Goal: Transaction & Acquisition: Purchase product/service

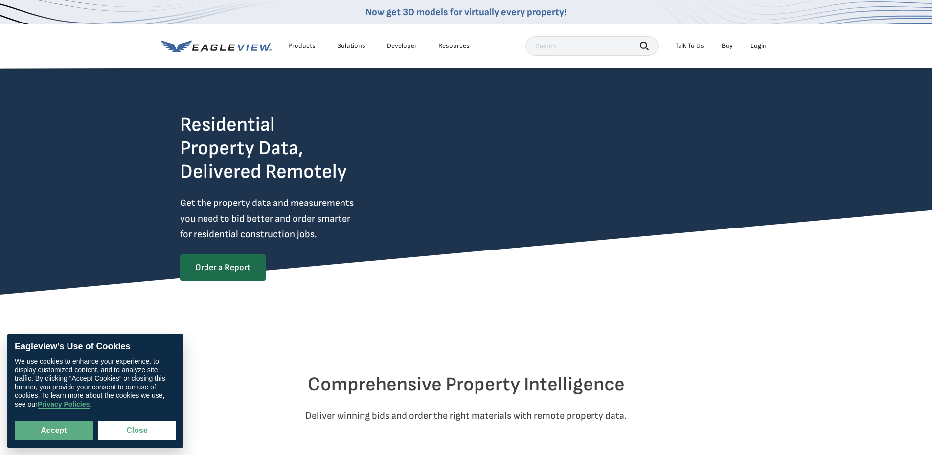
click at [763, 44] on div "Login" at bounding box center [758, 46] width 16 height 9
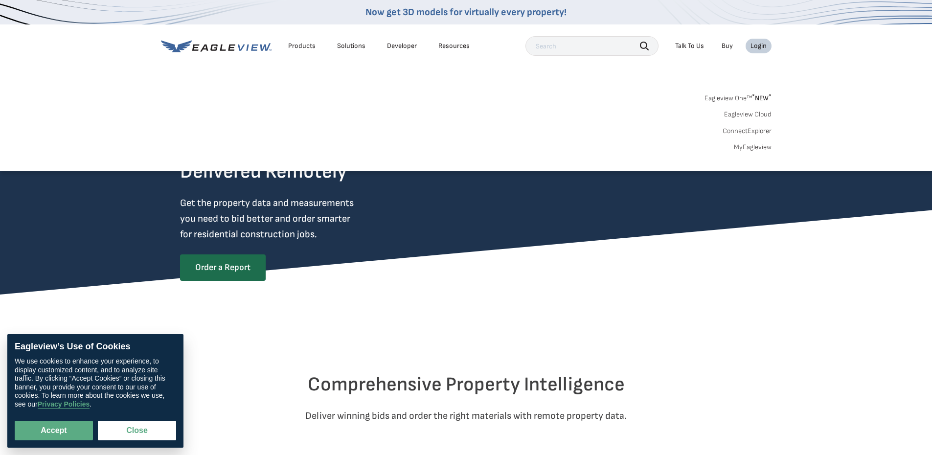
click at [750, 99] on link "Eagleview One™ * NEW *" at bounding box center [737, 96] width 67 height 11
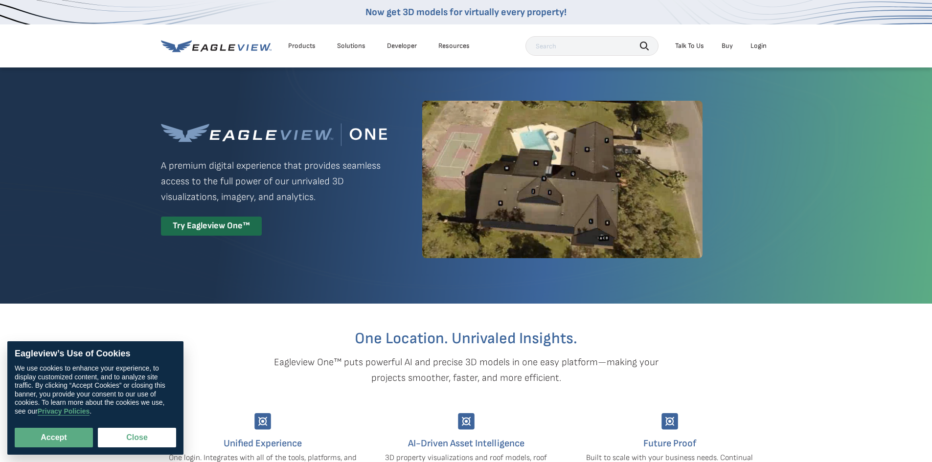
click at [755, 49] on div "Login" at bounding box center [758, 46] width 16 height 9
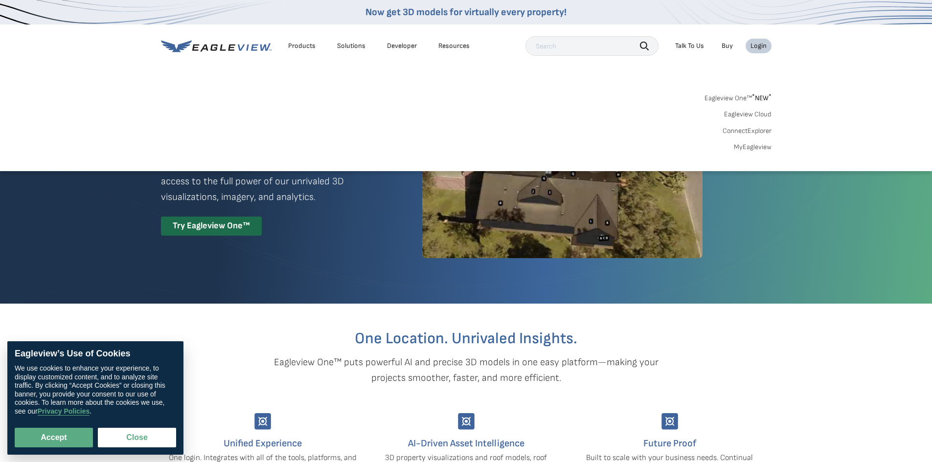
click at [754, 128] on link "ConnectExplorer" at bounding box center [746, 131] width 49 height 9
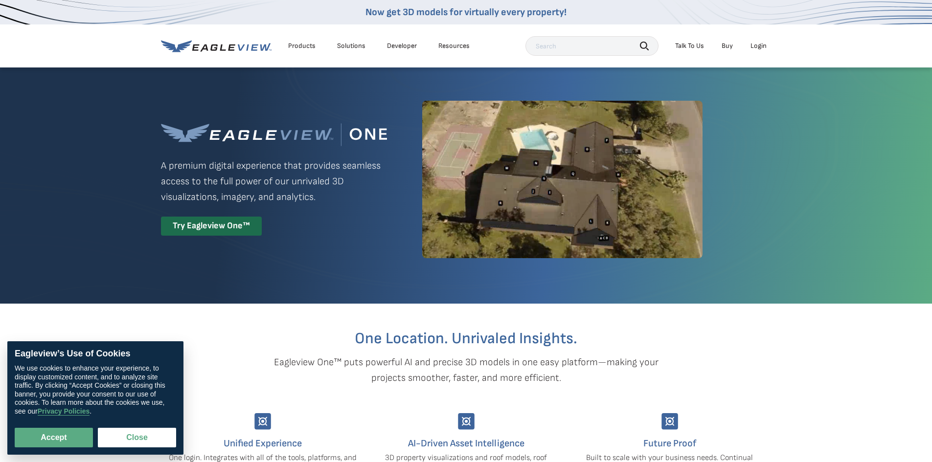
click at [758, 43] on div "Login" at bounding box center [758, 46] width 16 height 9
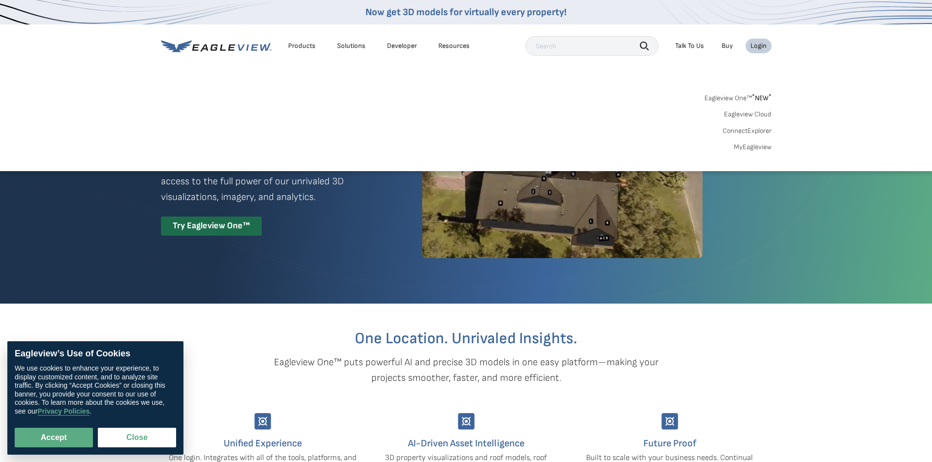
click at [763, 142] on div "Eagleview One™ * NEW * Eagleview Cloud ConnectExplorer MyEagleview" at bounding box center [466, 121] width 610 height 61
click at [763, 144] on link "MyEagleview" at bounding box center [752, 147] width 38 height 9
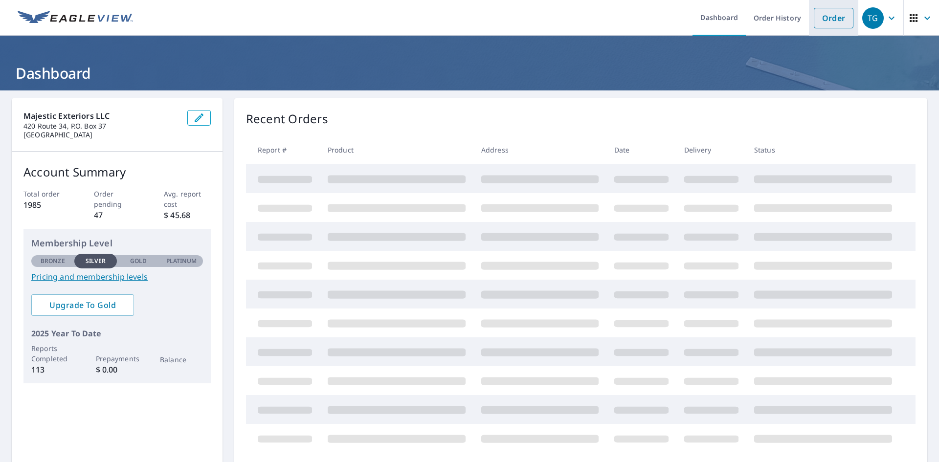
click at [828, 17] on link "Order" at bounding box center [834, 18] width 40 height 21
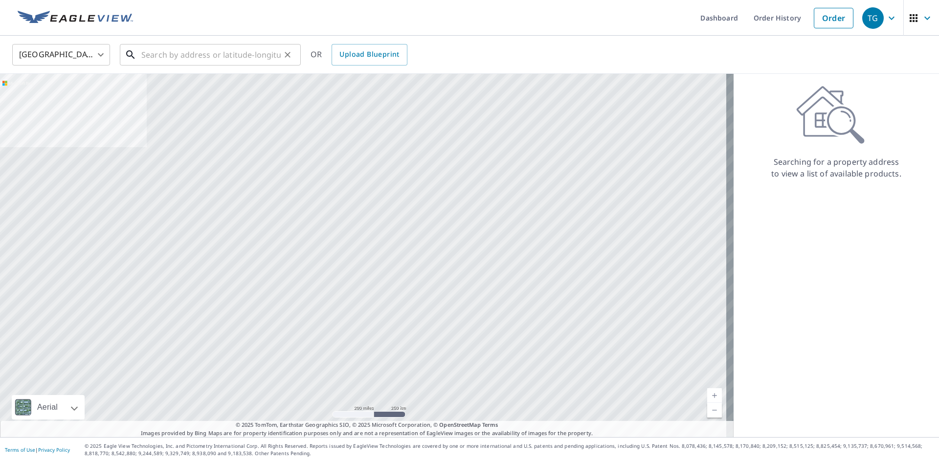
click at [219, 48] on input "text" at bounding box center [210, 54] width 139 height 27
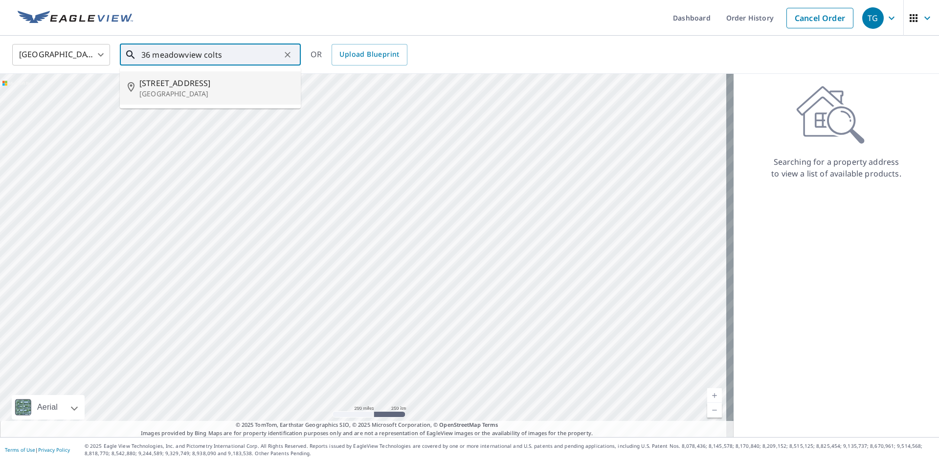
click at [216, 87] on span "[STREET_ADDRESS]" at bounding box center [216, 83] width 154 height 12
type input "[STREET_ADDRESS]"
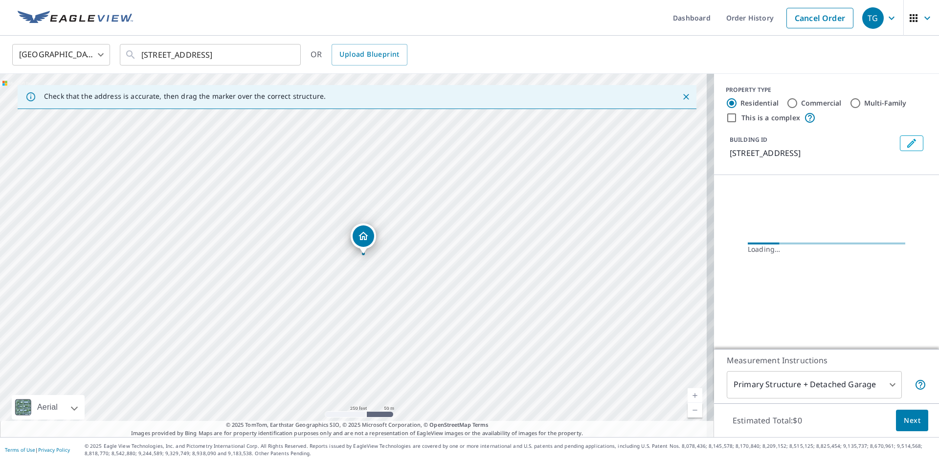
click at [848, 382] on body "TG TG Dashboard Order History Cancel Order TG [GEOGRAPHIC_DATA] [GEOGRAPHIC_DAT…" at bounding box center [469, 231] width 939 height 462
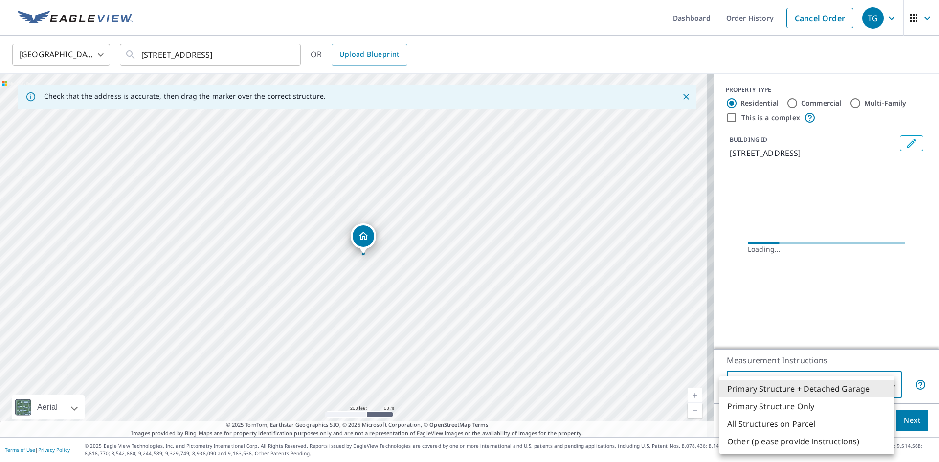
click at [808, 412] on li "Primary Structure Only" at bounding box center [806, 407] width 175 height 18
type input "2"
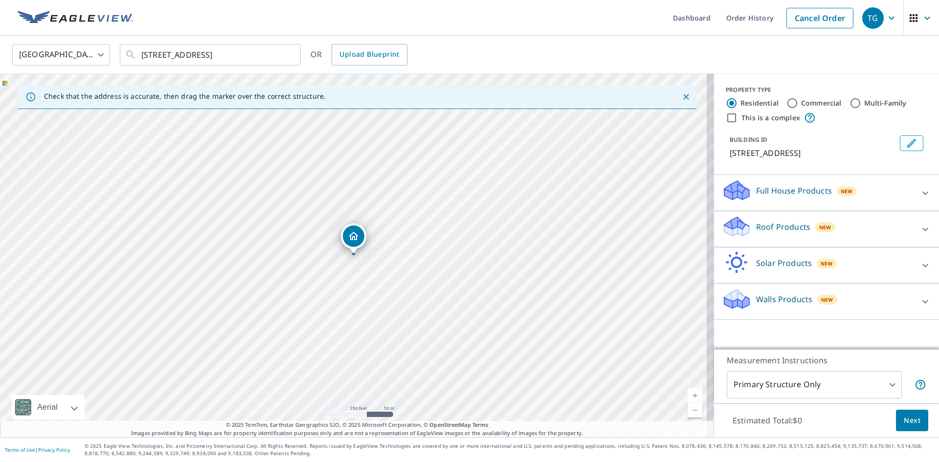
click at [798, 233] on div "Roof Products New" at bounding box center [818, 229] width 192 height 28
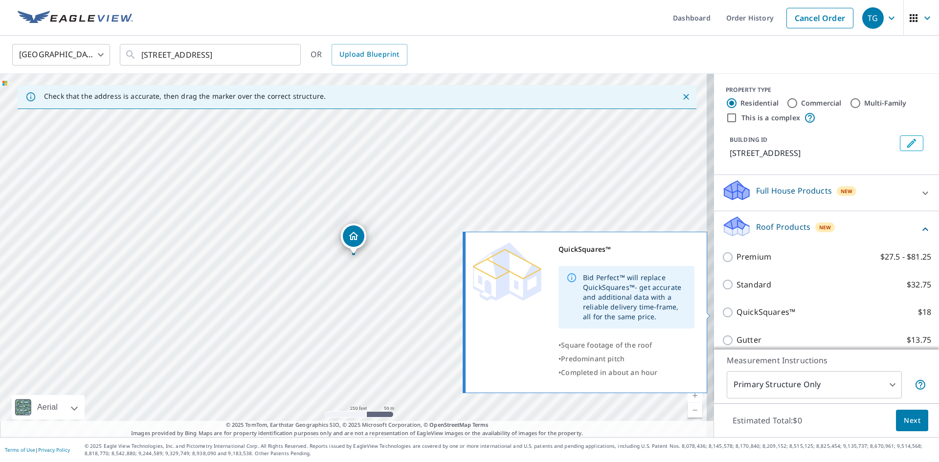
click at [736, 309] on p "QuickSquares™" at bounding box center [765, 312] width 59 height 12
click at [733, 309] on input "QuickSquares™ $18" at bounding box center [729, 313] width 15 height 12
checkbox input "true"
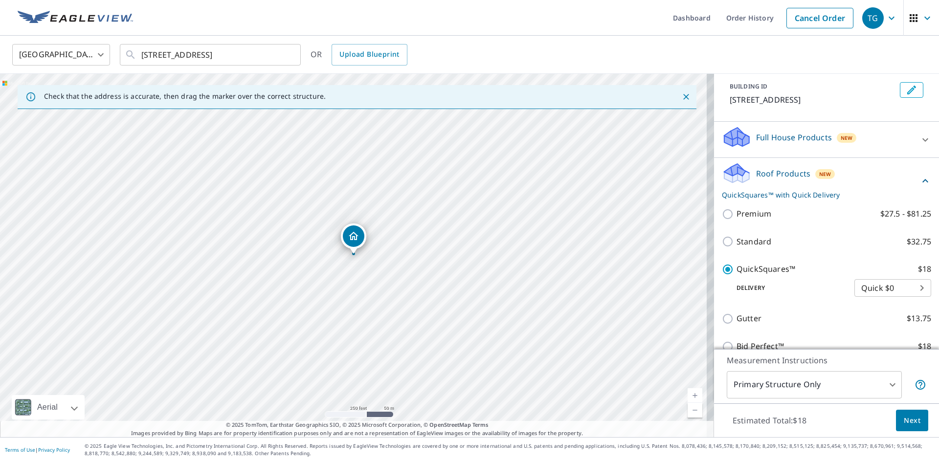
scroll to position [141, 0]
